Goal: Book appointment/travel/reservation

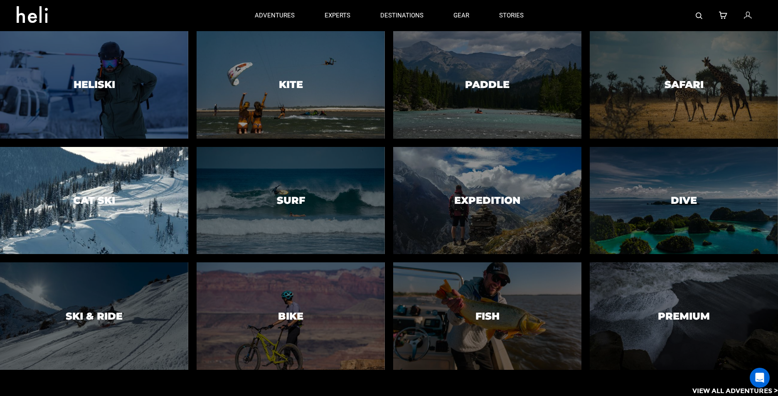
click at [156, 196] on div at bounding box center [94, 201] width 192 height 110
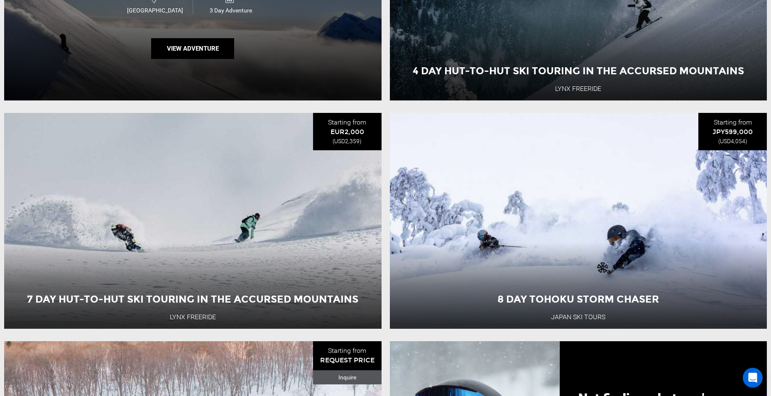
scroll to position [754, 0]
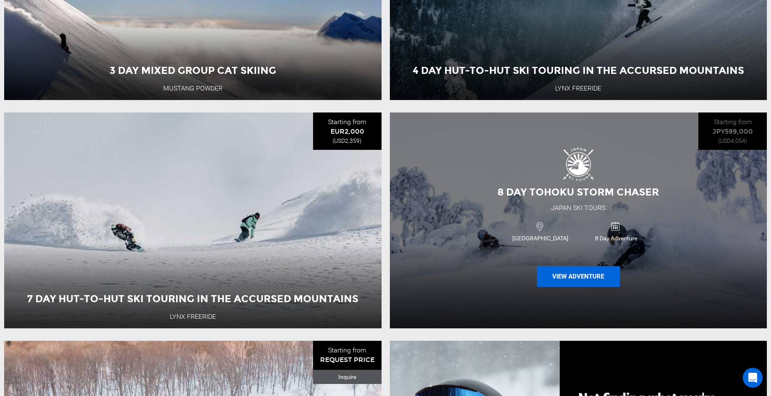
click at [592, 280] on button "View Adventure" at bounding box center [578, 276] width 83 height 21
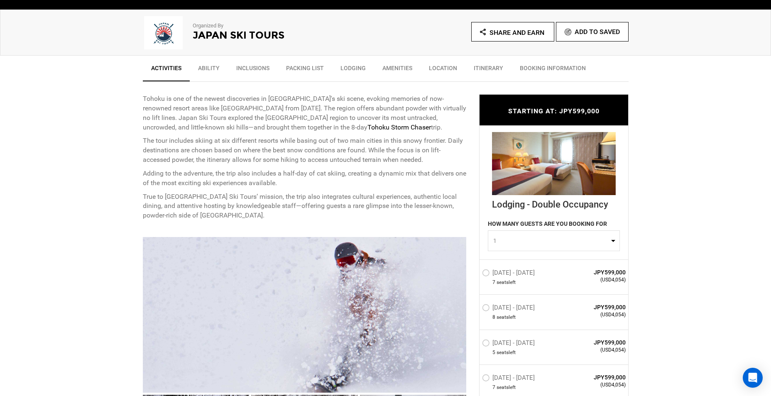
scroll to position [272, 0]
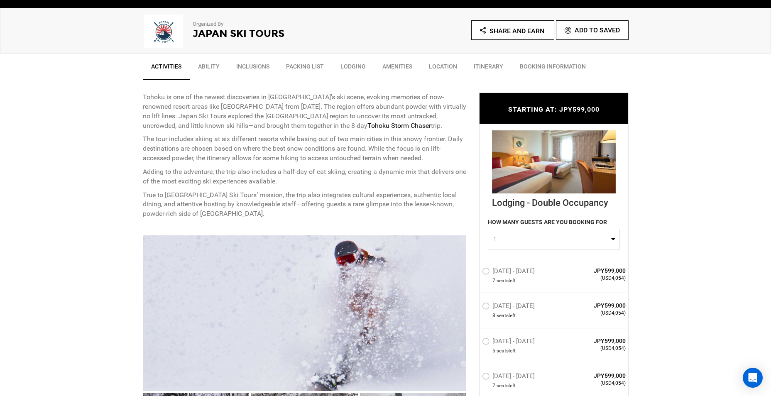
click at [483, 61] on link "Itinerary" at bounding box center [489, 68] width 46 height 21
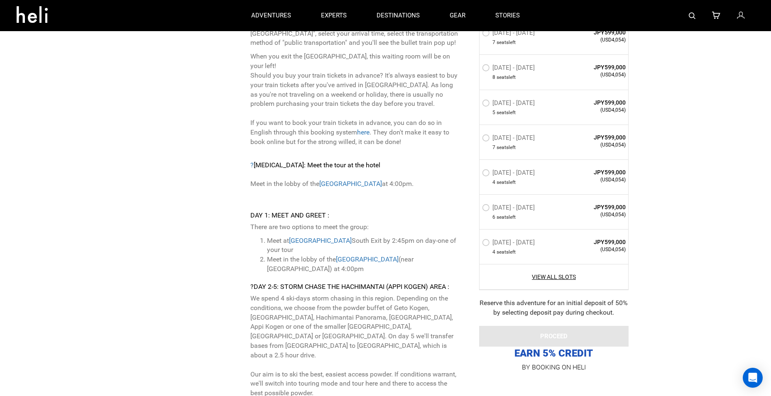
scroll to position [2574, 0]
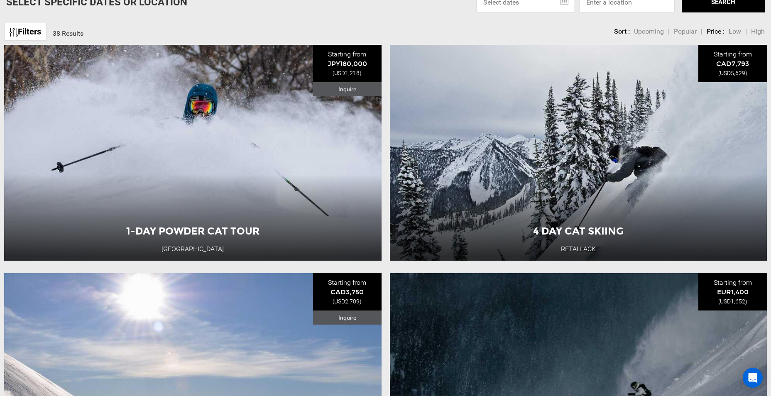
scroll to position [555, 0]
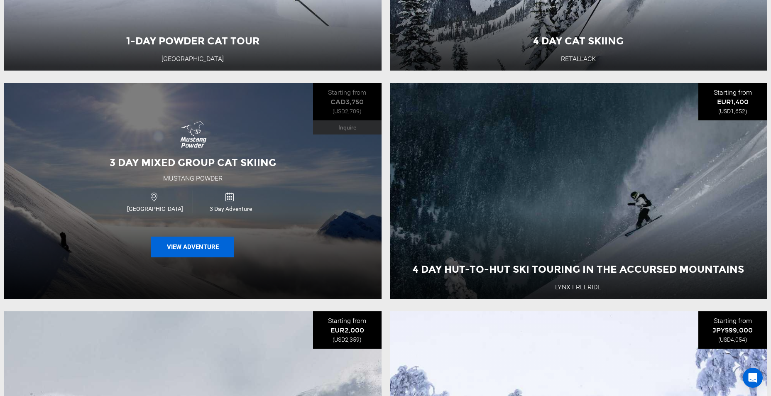
click at [195, 248] on button "View Adventure" at bounding box center [192, 247] width 83 height 21
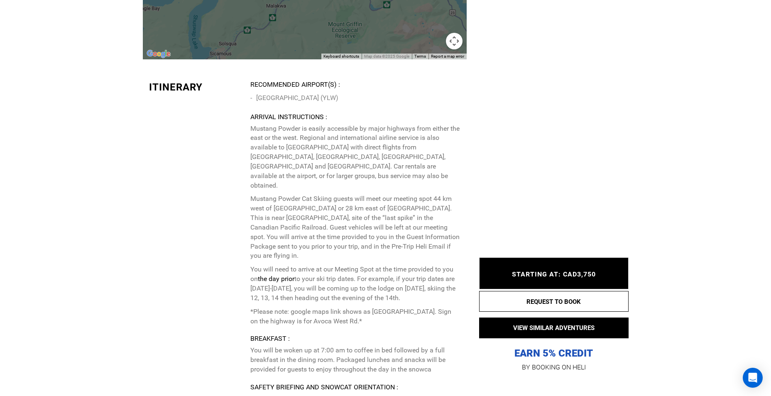
scroll to position [2010, 0]
